Goal: Transaction & Acquisition: Book appointment/travel/reservation

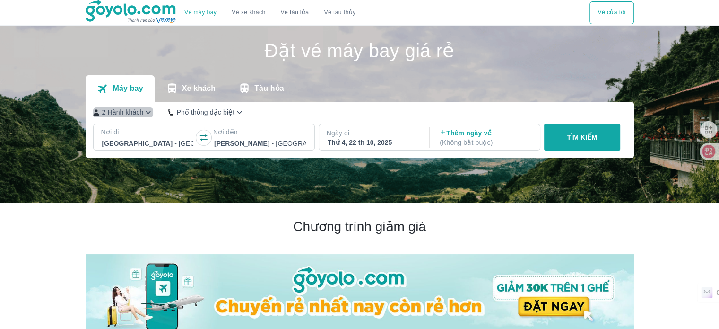
click at [145, 109] on icon "button" at bounding box center [148, 112] width 10 height 10
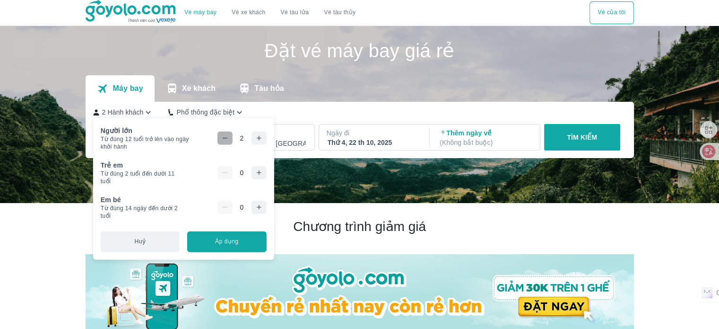
click at [227, 139] on icon "button" at bounding box center [225, 138] width 8 height 8
click at [234, 243] on button "Áp dụng" at bounding box center [226, 241] width 79 height 21
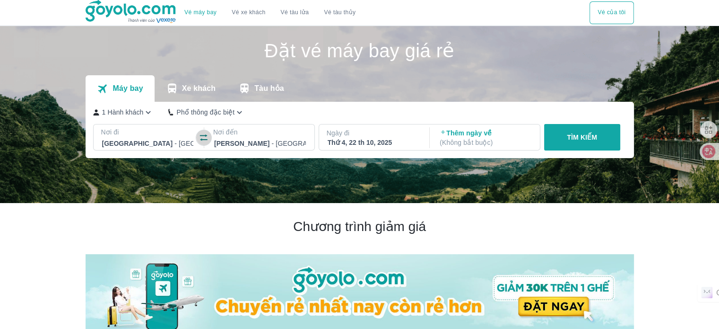
click at [207, 137] on icon "button" at bounding box center [203, 137] width 9 height 9
click at [255, 138] on div "[GEOGRAPHIC_DATA] - [GEOGRAPHIC_DATA]" at bounding box center [260, 143] width 94 height 13
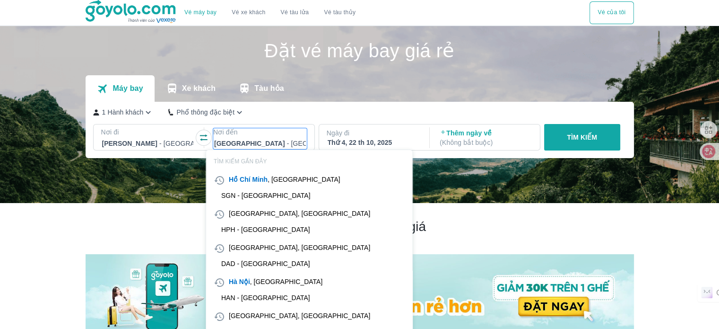
scroll to position [54, 0]
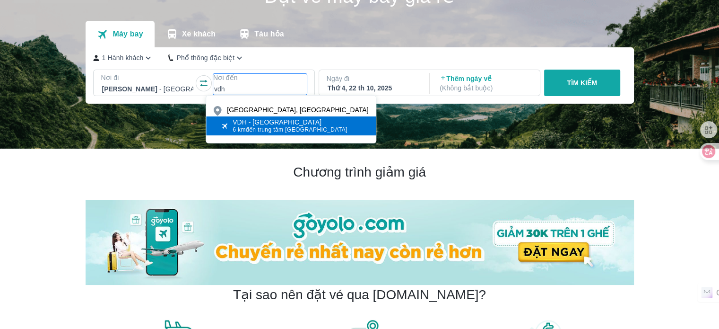
type input "vdh"
click at [271, 124] on div "VDH - [GEOGRAPHIC_DATA]" at bounding box center [290, 122] width 115 height 8
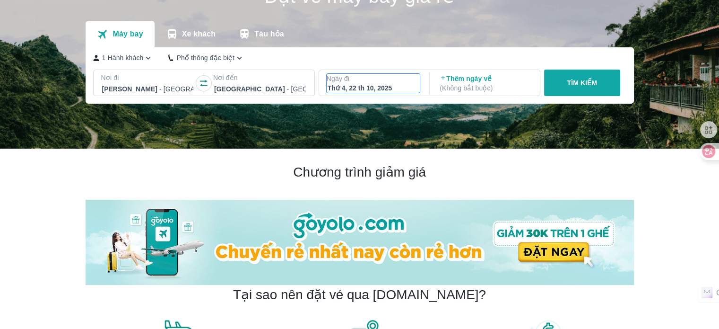
click at [361, 79] on p "Ngày đi" at bounding box center [374, 78] width 94 height 9
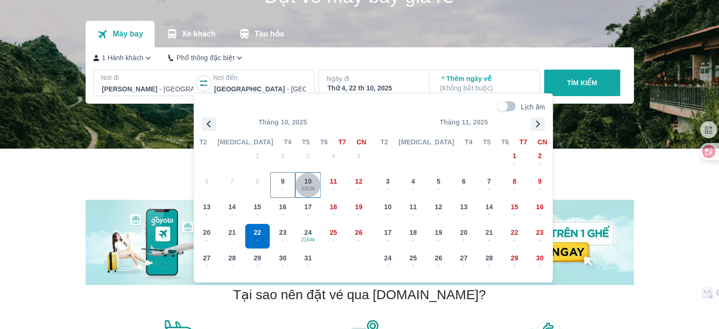
click at [309, 187] on span "3352k" at bounding box center [308, 189] width 25 height 8
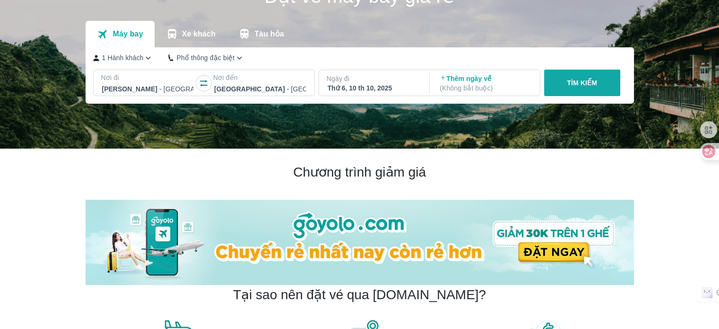
click at [599, 77] on button "TÌM KIẾM" at bounding box center [582, 82] width 76 height 26
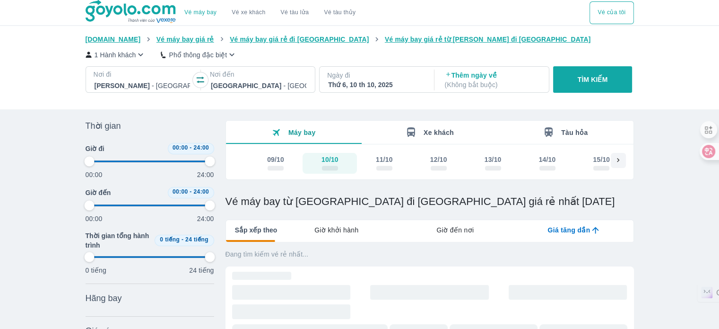
type input "97.9166666666667"
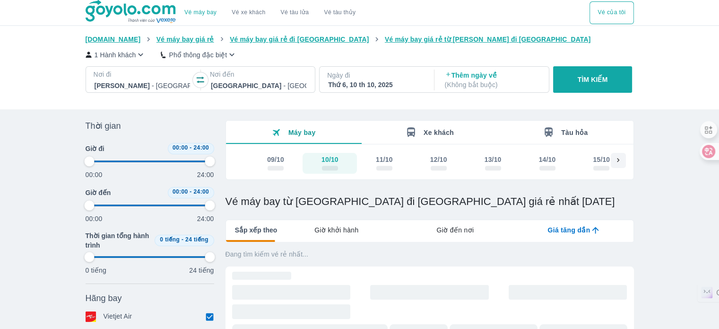
type input "97.9166666666667"
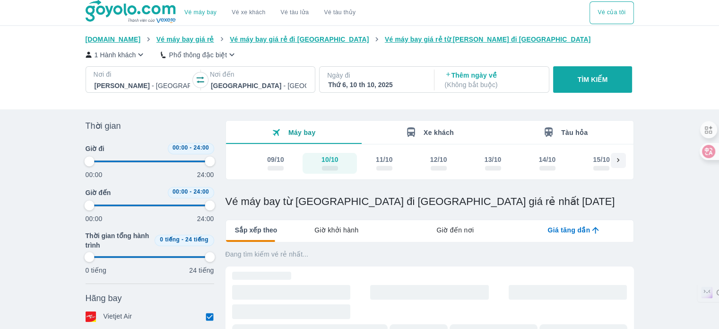
type input "97.9166666666667"
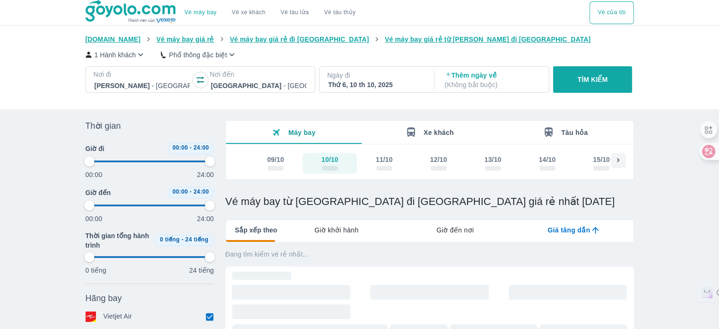
type input "97.9166666666667"
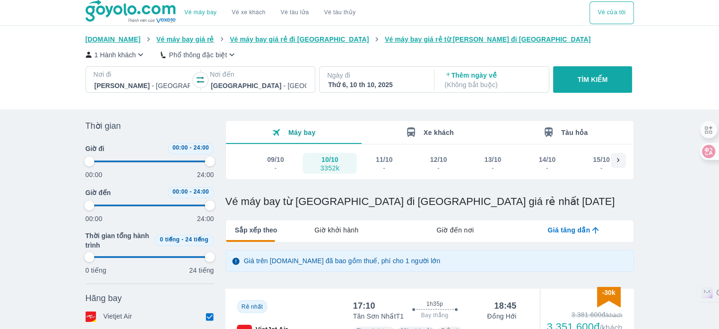
type input "97.9166666666667"
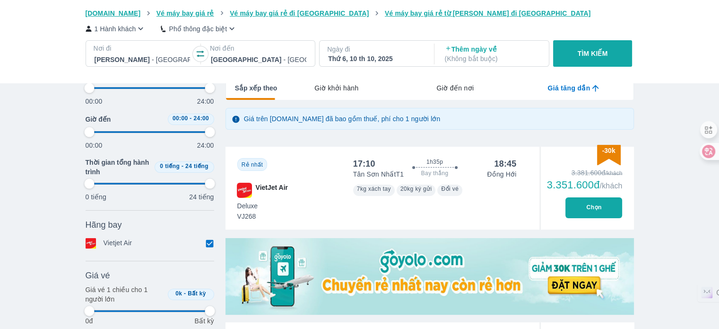
type input "97.9166666666667"
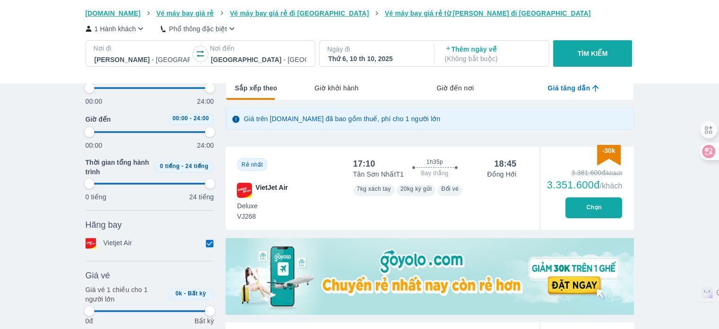
type input "97.9166666666667"
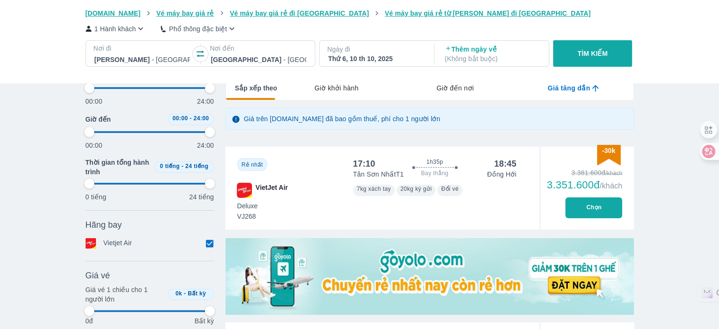
type input "97.9166666666667"
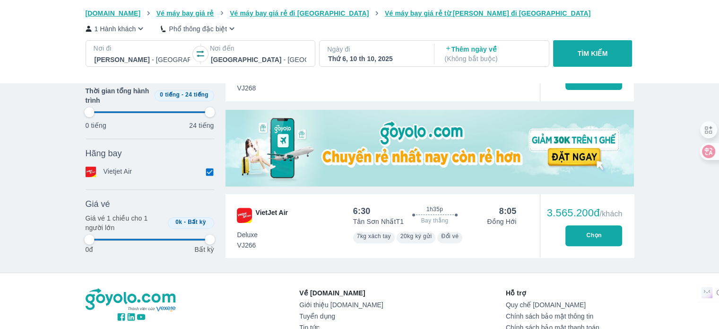
type input "97.9166666666667"
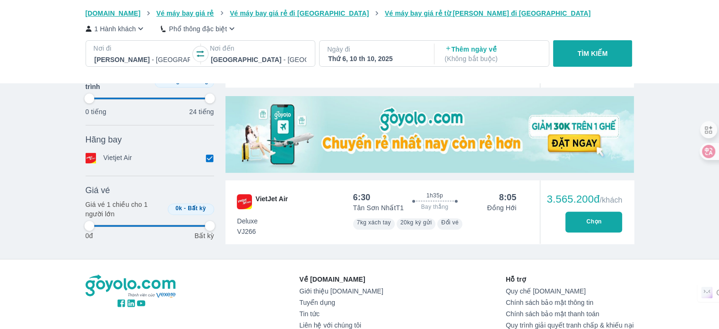
type input "97.9166666666667"
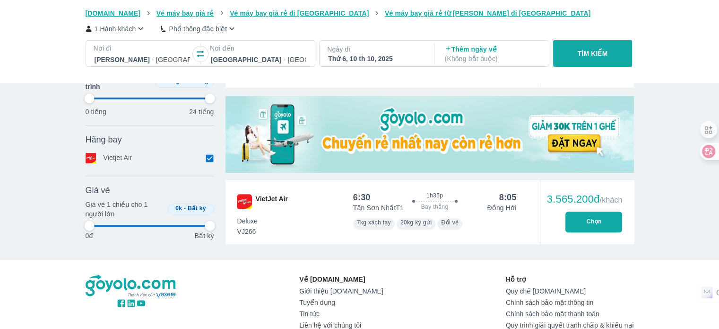
type input "97.9166666666667"
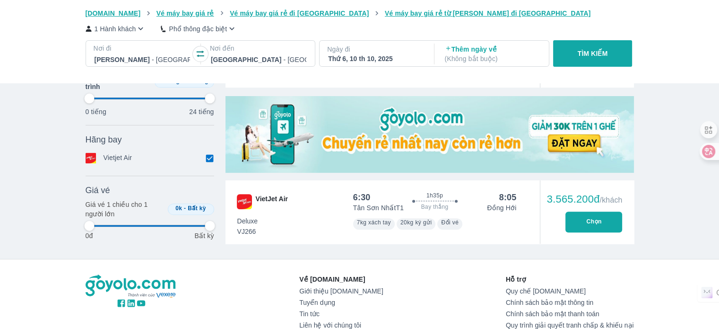
type input "97.9166666666667"
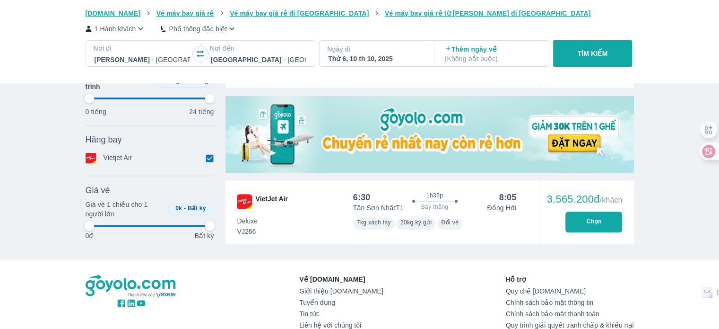
type input "97.9166666666667"
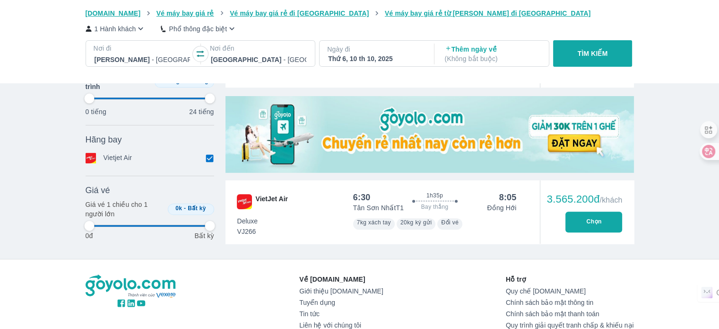
type input "97.9166666666667"
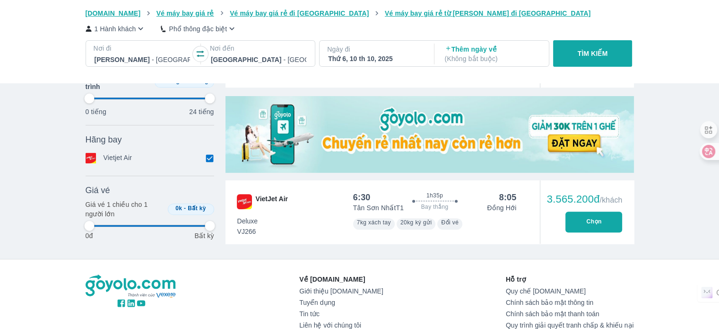
type input "97.9166666666667"
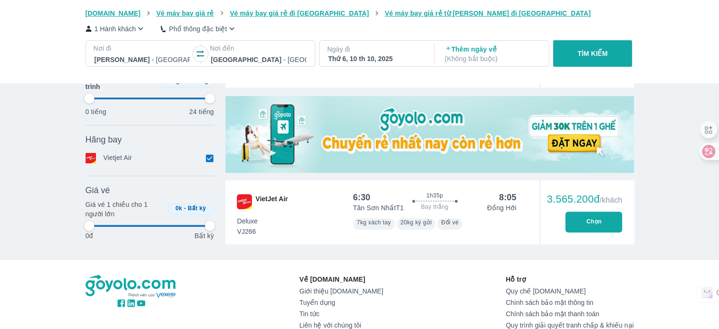
type input "97.9166666666667"
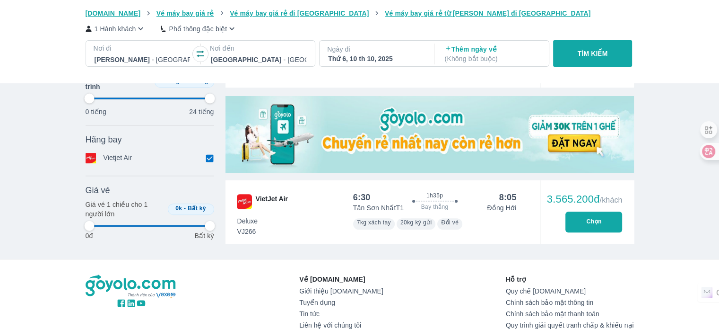
type input "97.9166666666667"
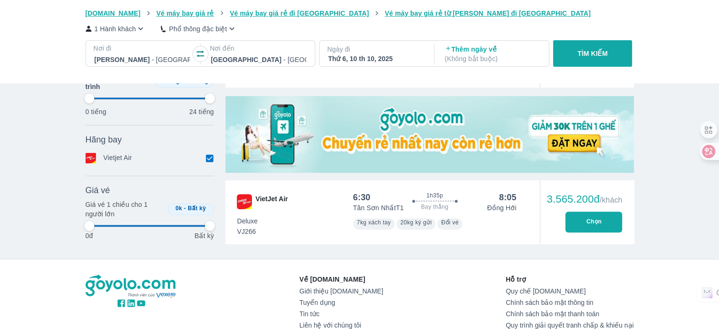
type input "97.9166666666667"
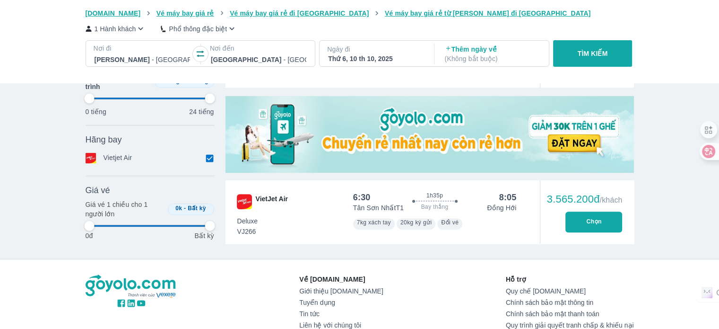
type input "97.9166666666667"
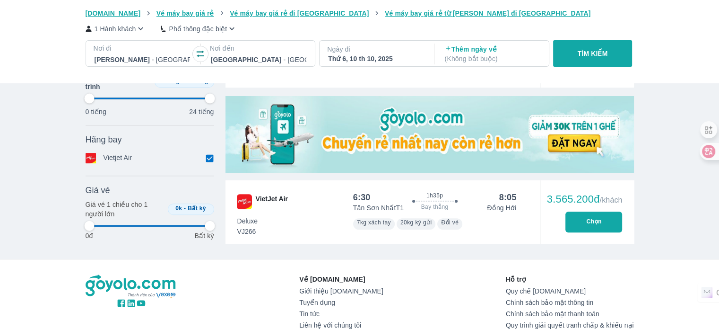
type input "97.9166666666667"
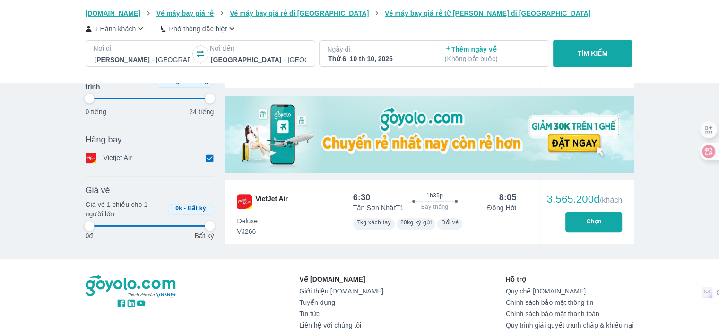
type input "97.9166666666667"
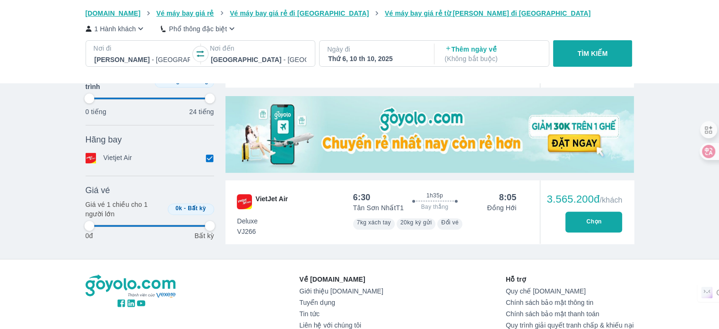
type input "97.9166666666667"
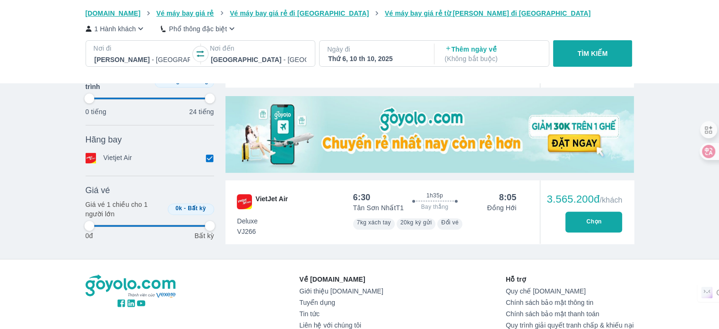
type input "97.9166666666667"
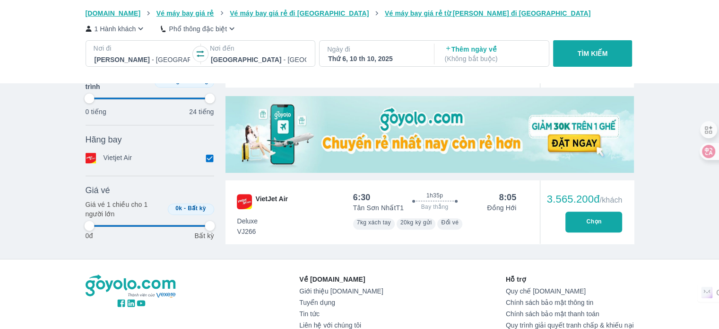
type input "97.9166666666667"
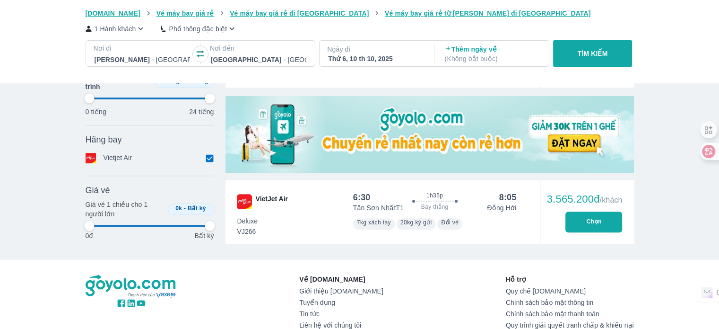
type input "97.9166666666667"
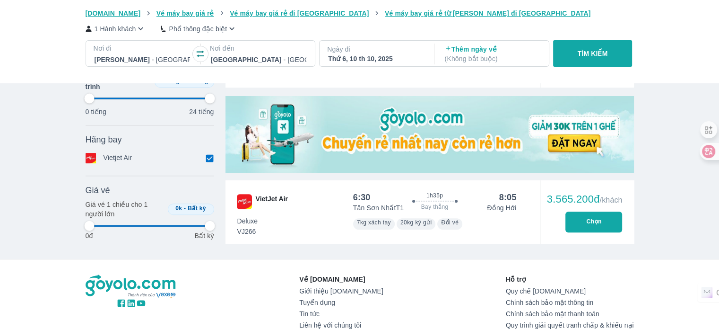
type input "97.9166666666667"
click at [598, 49] on p "TÌM KIẾM" at bounding box center [593, 53] width 30 height 9
type input "97.9166666666667"
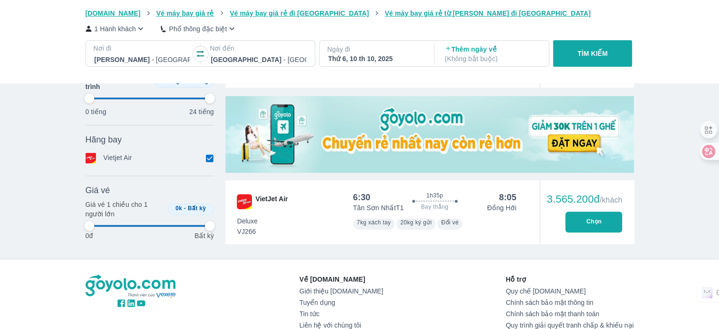
type input "97.9166666666667"
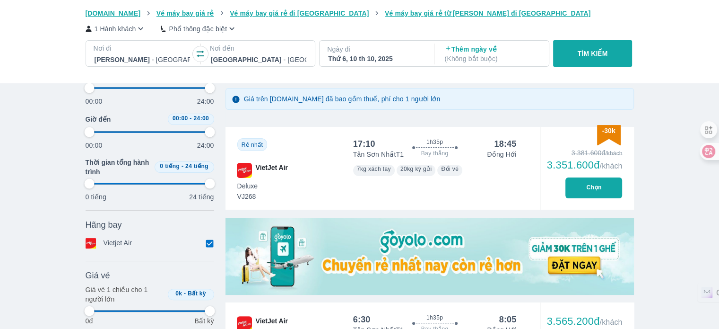
type input "97.9166666666667"
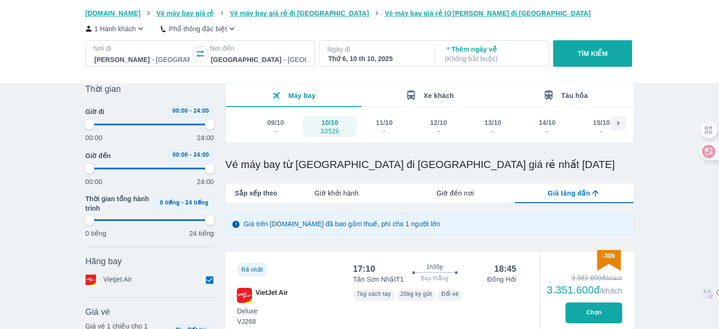
type input "97.9166666666667"
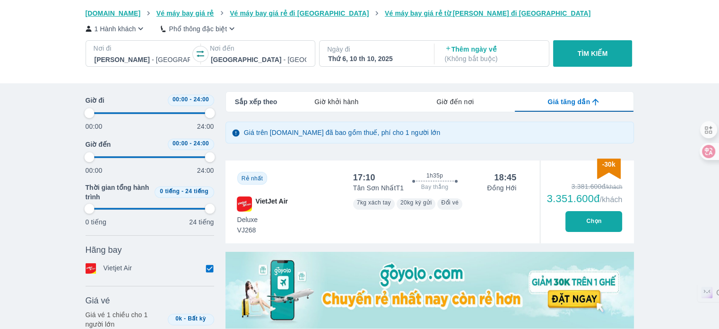
scroll to position [142, 0]
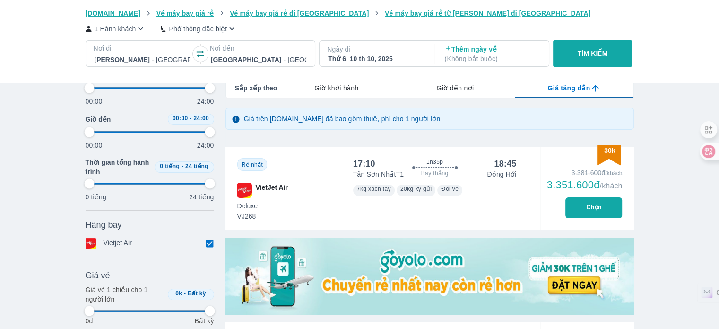
type input "97.9166666666667"
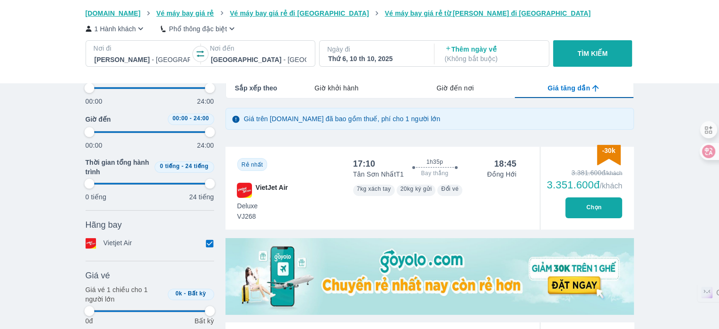
type input "97.9166666666667"
click at [601, 60] on button "TÌM KIẾM" at bounding box center [592, 53] width 79 height 26
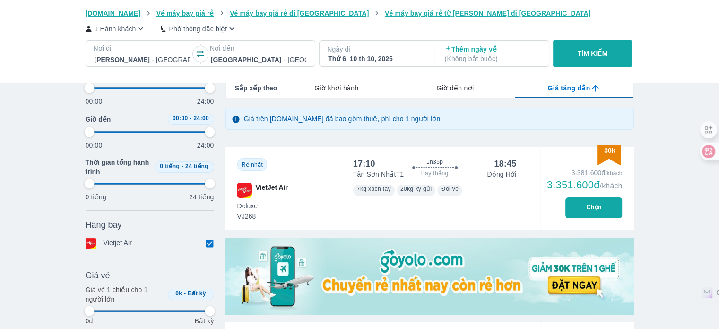
type input "97.9166666666667"
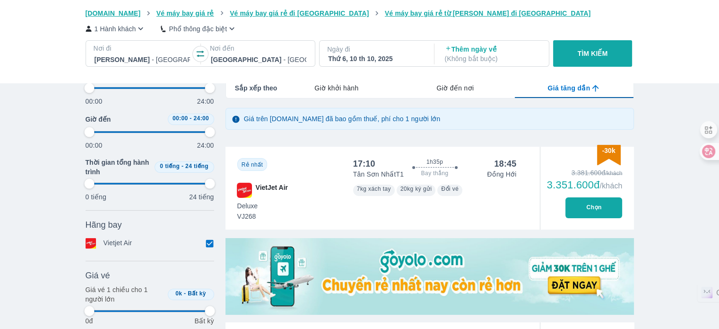
type input "97.9166666666667"
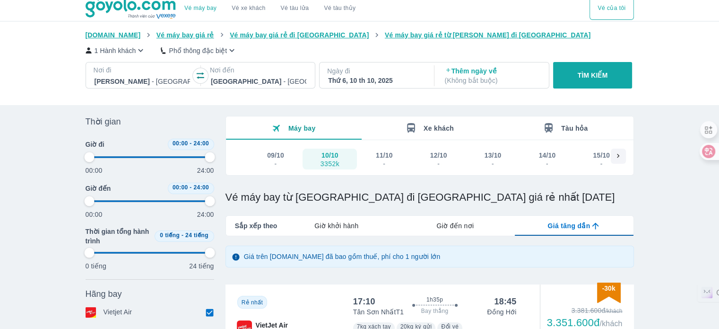
scroll to position [0, 0]
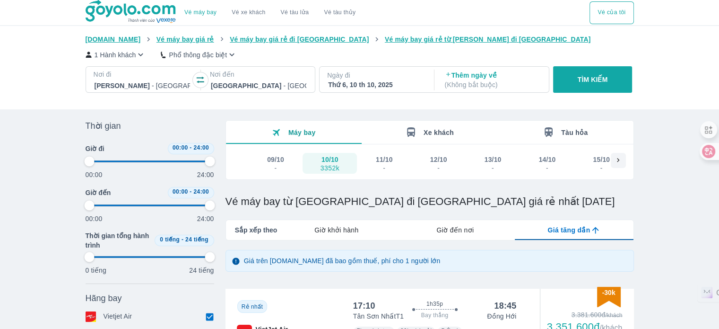
type input "97.9166666666667"
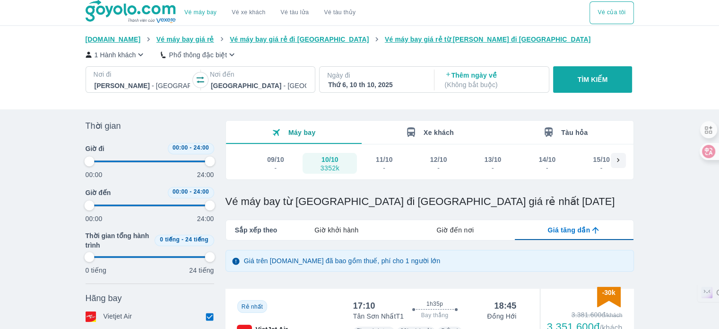
type input "97.9166666666667"
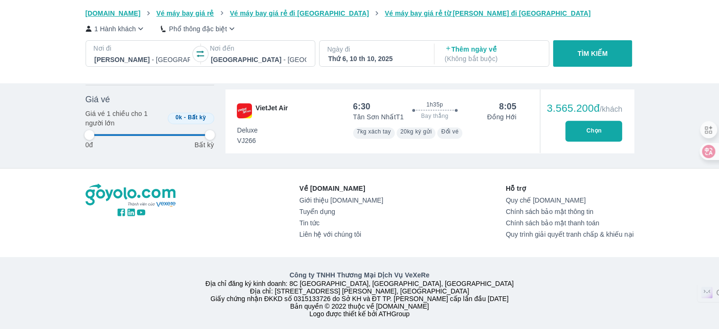
scroll to position [386, 0]
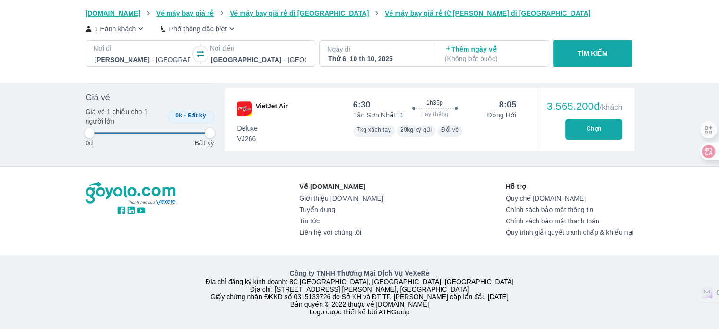
type input "97.9166666666667"
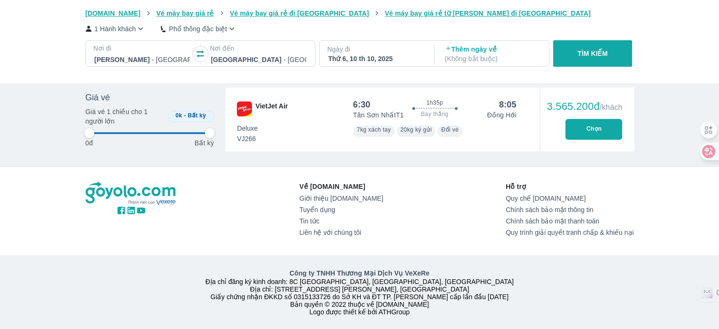
type input "97.9166666666667"
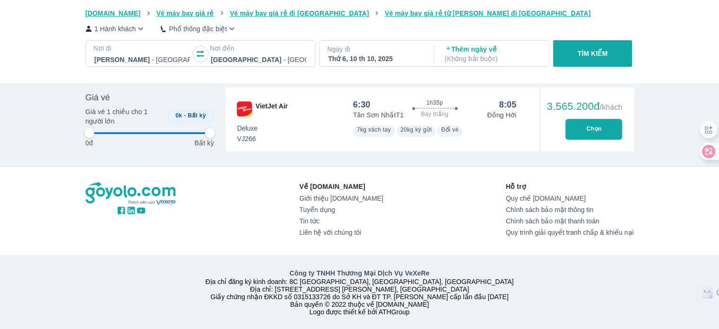
type input "97.9166666666667"
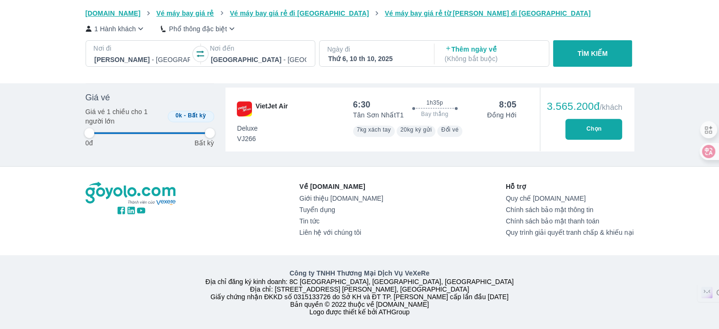
type input "97.9166666666667"
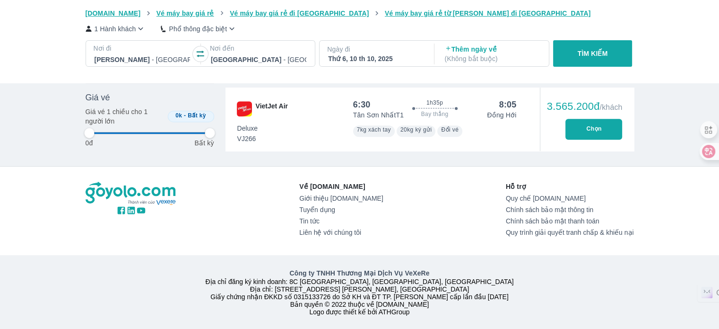
type input "97.9166666666667"
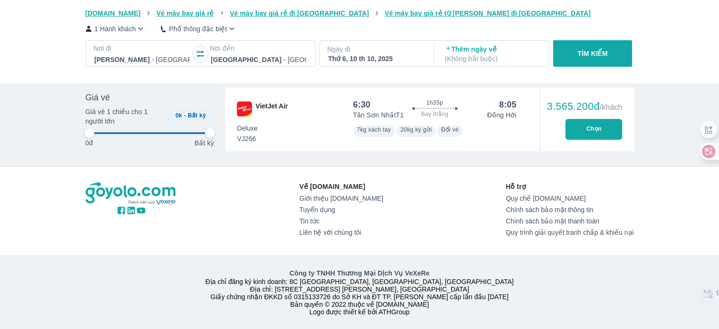
type input "97.9166666666667"
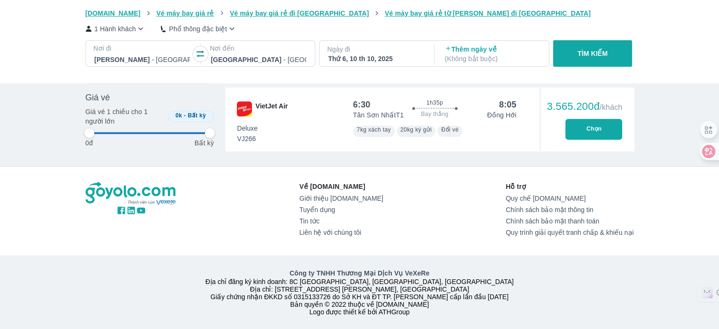
type input "97.9166666666667"
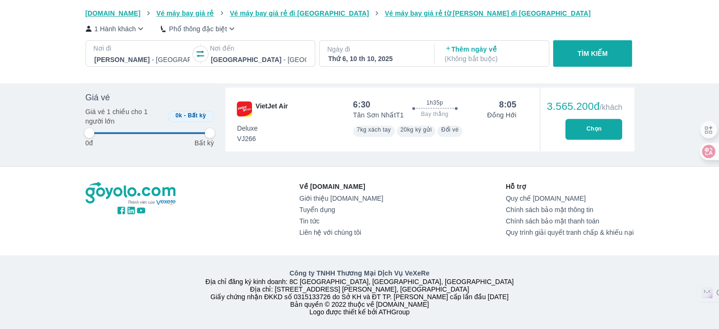
type input "97.9166666666667"
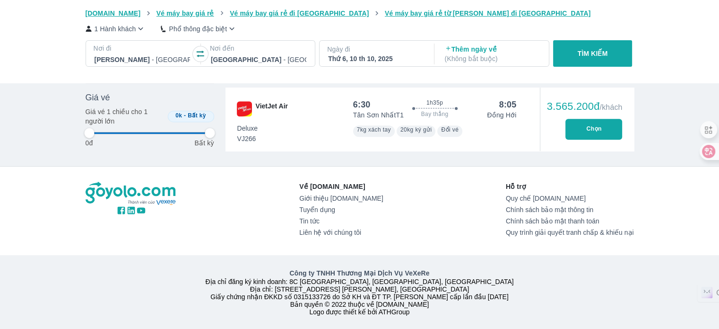
type input "97.9166666666667"
